Goal: Task Accomplishment & Management: Manage account settings

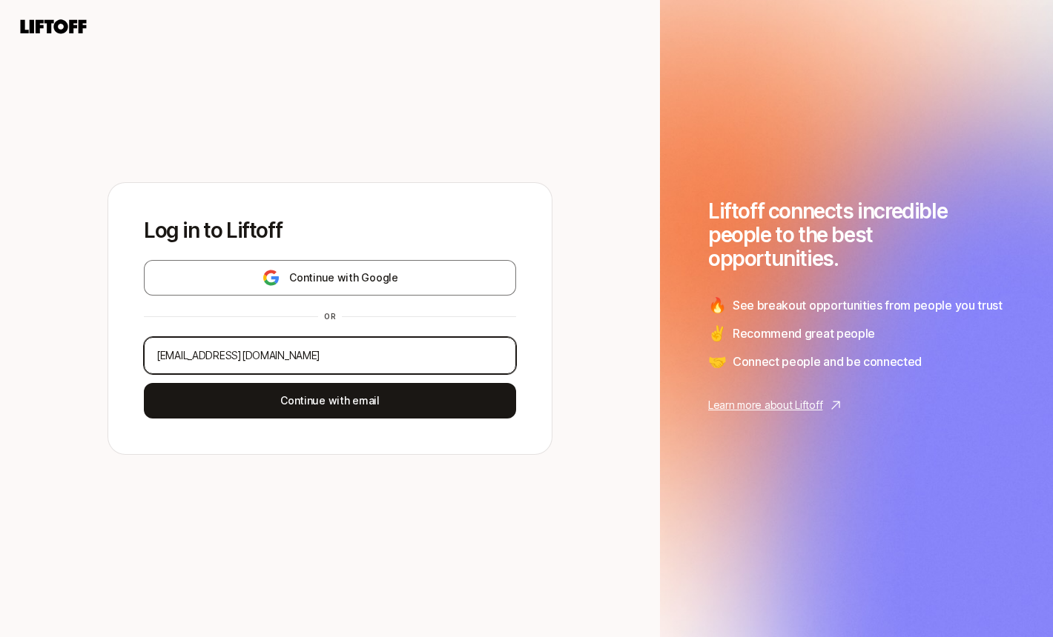
type input "[EMAIL_ADDRESS][DOMAIN_NAME]"
click at [309, 419] on div "Log in to Liftoff Continue with Google or [EMAIL_ADDRESS][DOMAIN_NAME] Continue…" at bounding box center [329, 318] width 443 height 271
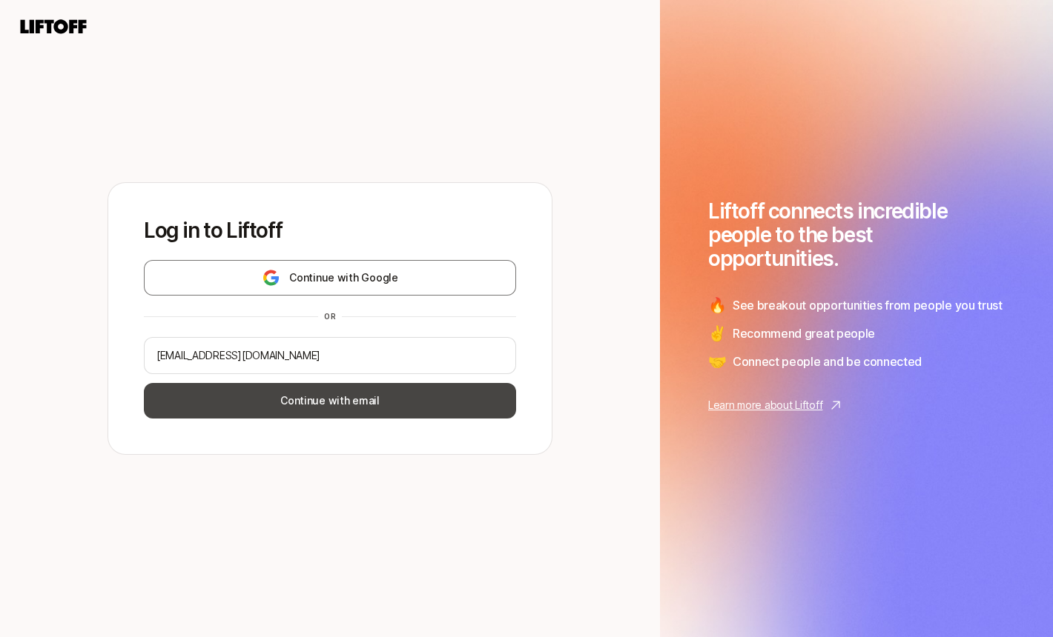
click at [331, 402] on button "Continue with email" at bounding box center [330, 401] width 372 height 36
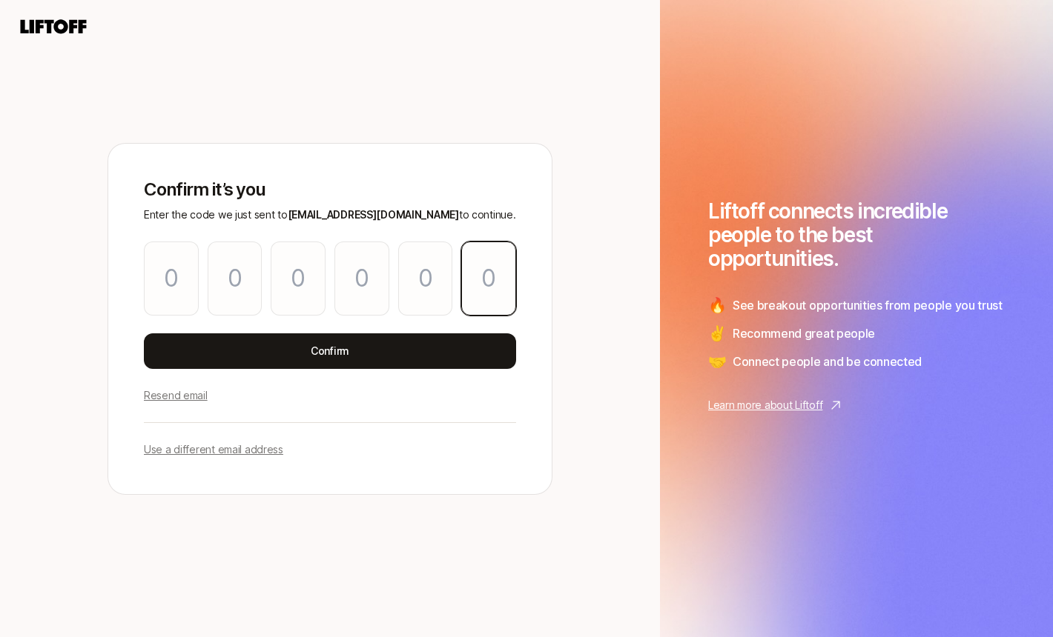
paste input "2"
type input "7"
type input "4"
type input "2"
type input "8"
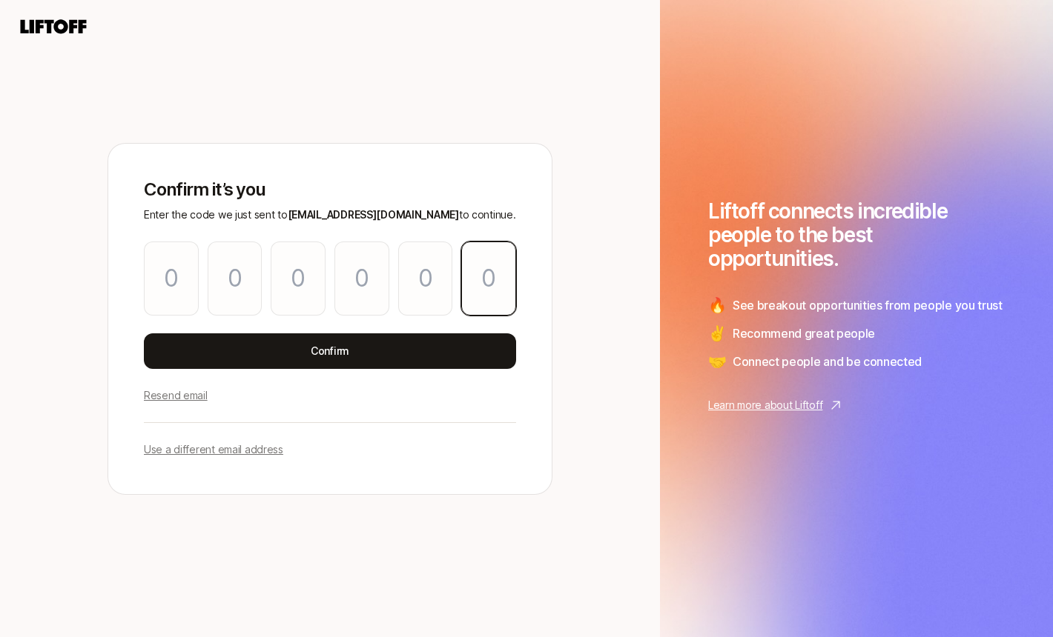
type input "1"
type input "2"
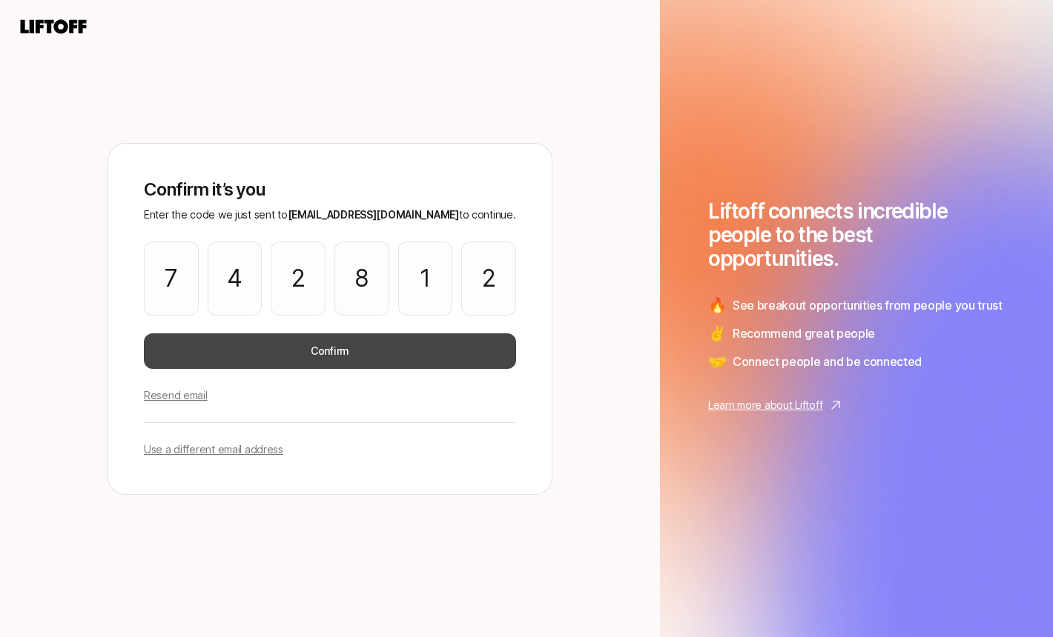
click at [306, 350] on button "Confirm" at bounding box center [330, 352] width 372 height 36
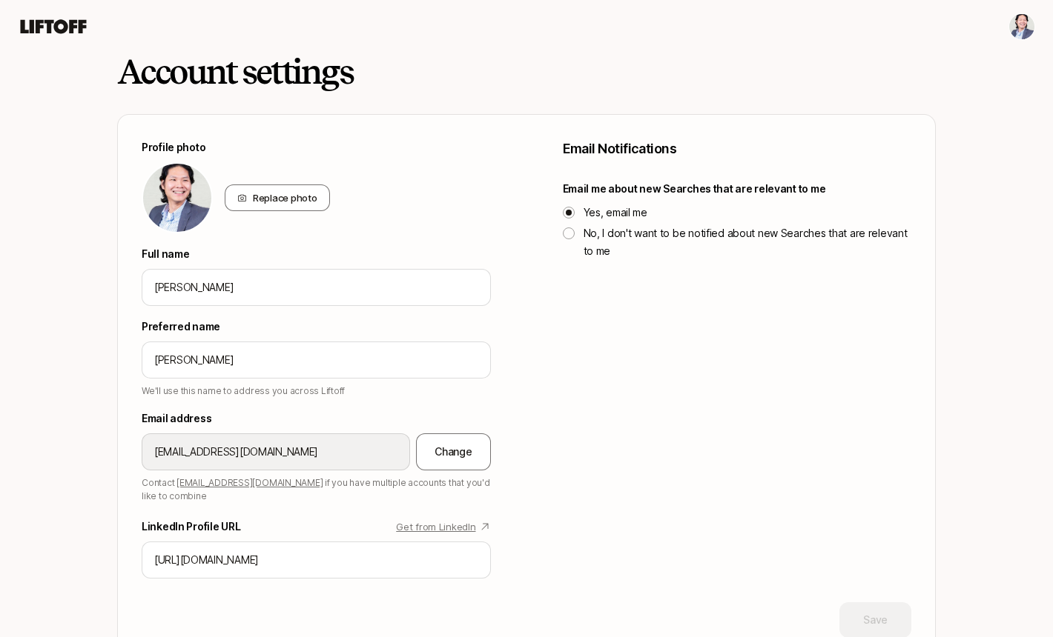
click at [573, 233] on button "No, I don't want to be notified about new Searches that are relevant to me" at bounding box center [569, 234] width 12 height 12
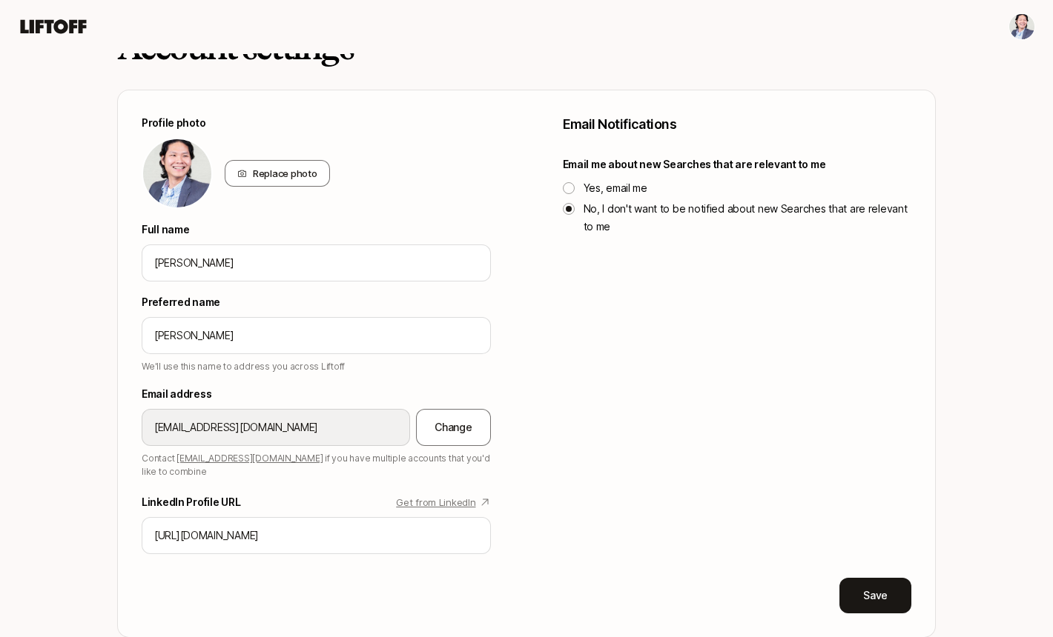
scroll to position [24, 0]
click at [885, 584] on button "Save" at bounding box center [875, 597] width 72 height 36
